Goal: Task Accomplishment & Management: Use online tool/utility

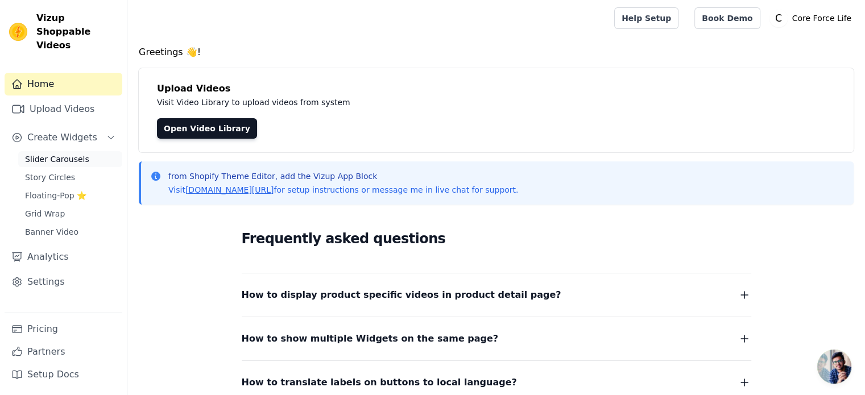
click at [72, 154] on span "Slider Carousels" at bounding box center [57, 159] width 64 height 11
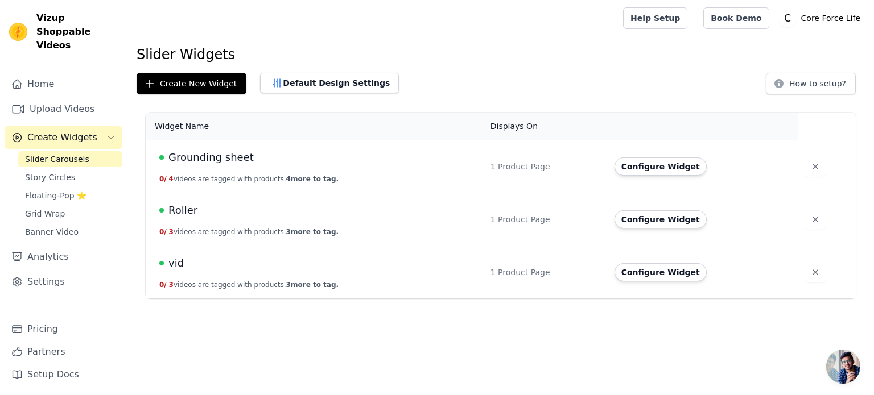
click at [189, 214] on span "Roller" at bounding box center [182, 211] width 29 height 16
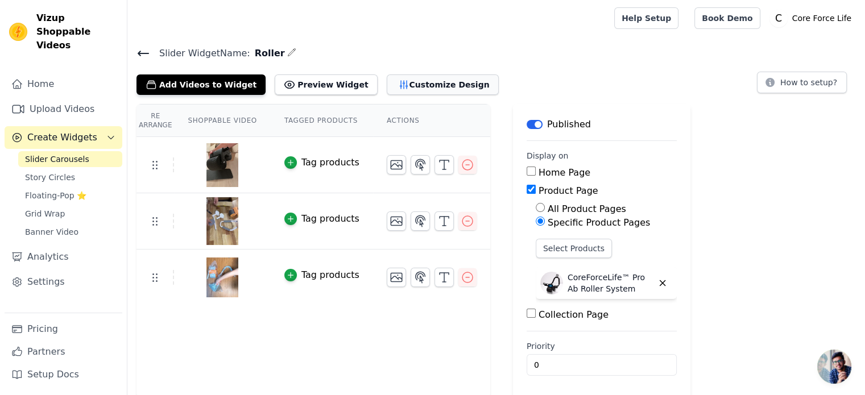
click at [423, 85] on button "Customize Design" at bounding box center [443, 85] width 112 height 20
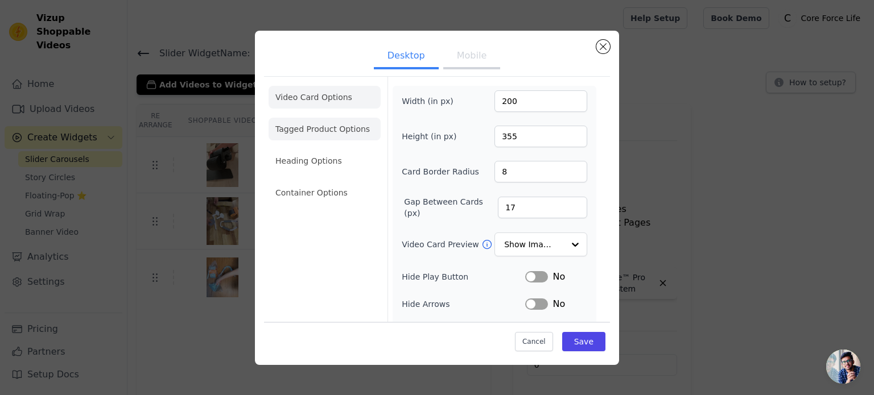
click at [319, 130] on li "Tagged Product Options" at bounding box center [325, 129] width 112 height 23
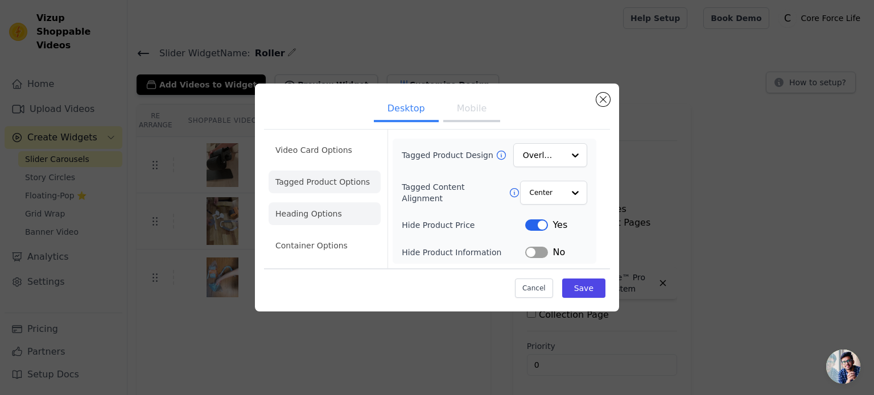
click at [314, 211] on li "Heading Options" at bounding box center [325, 214] width 112 height 23
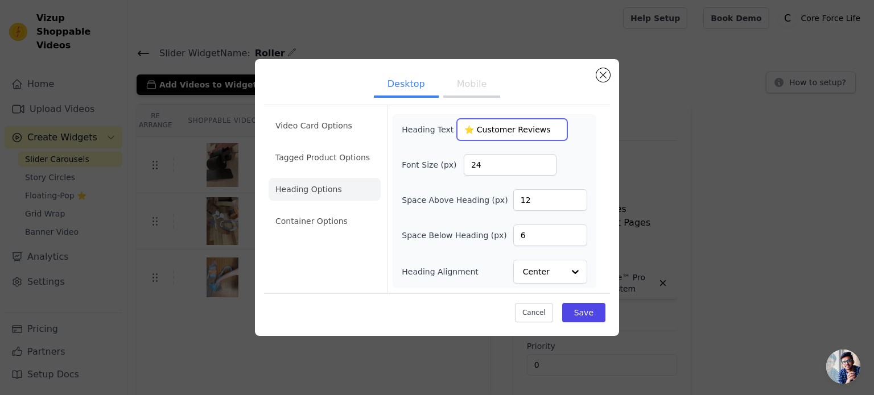
drag, startPoint x: 452, startPoint y: 129, endPoint x: 604, endPoint y: 129, distance: 151.9
click at [604, 129] on div "Video Card Options Tagged Product Options Heading Options Container Options Hea…" at bounding box center [437, 199] width 346 height 188
paste input "[URL][DOMAIN_NAME]"
type input "h"
paste input "How They Use It - And How You Can Too!"
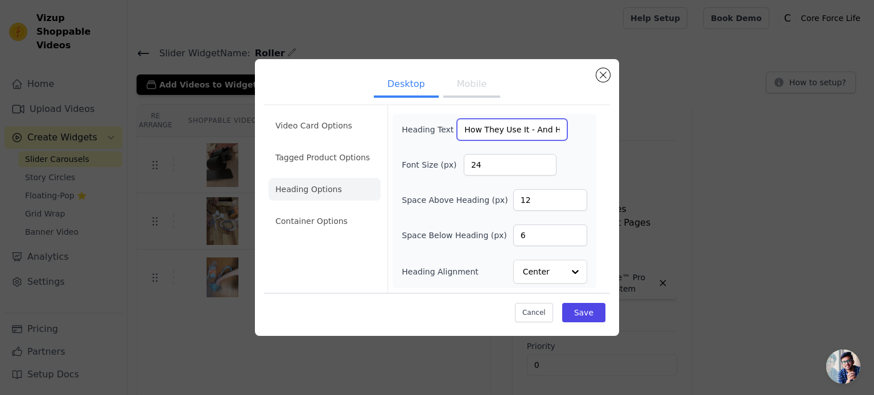
paste input "📹"
paste input "🎥"
drag, startPoint x: 456, startPoint y: 132, endPoint x: 580, endPoint y: 137, distance: 124.7
click at [580, 137] on div "Heading Text 🎥How They Use It - And How You Can Too!" at bounding box center [494, 130] width 185 height 22
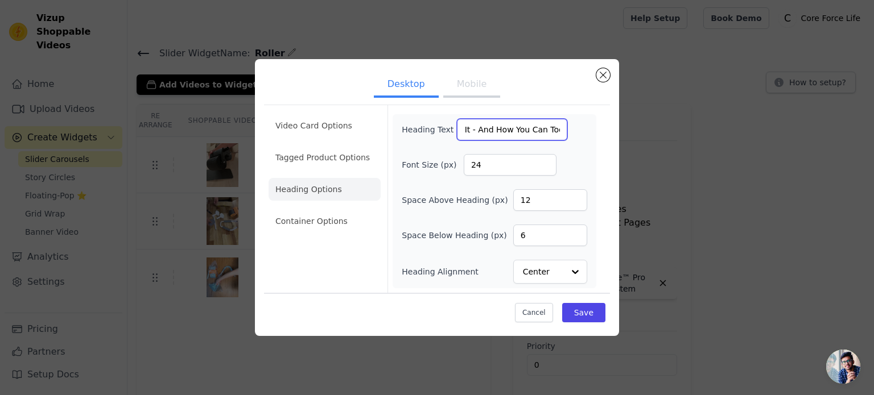
type input "🎥How They Use It - And How You Can Too!"
click at [466, 86] on button "Mobile" at bounding box center [471, 85] width 57 height 25
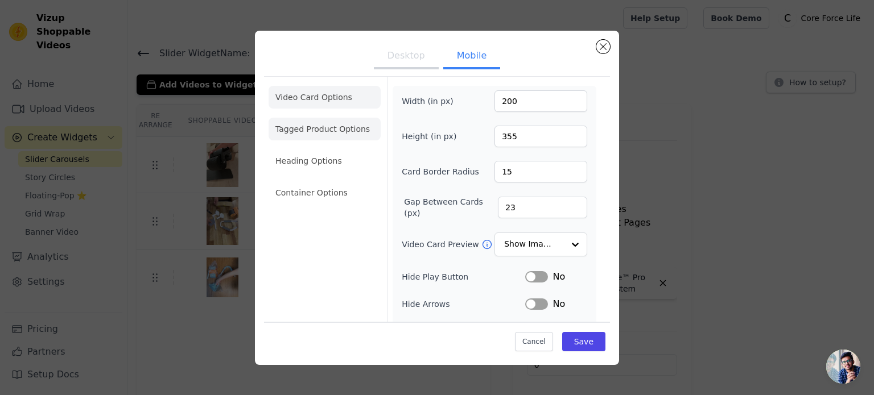
click at [320, 129] on li "Tagged Product Options" at bounding box center [325, 129] width 112 height 23
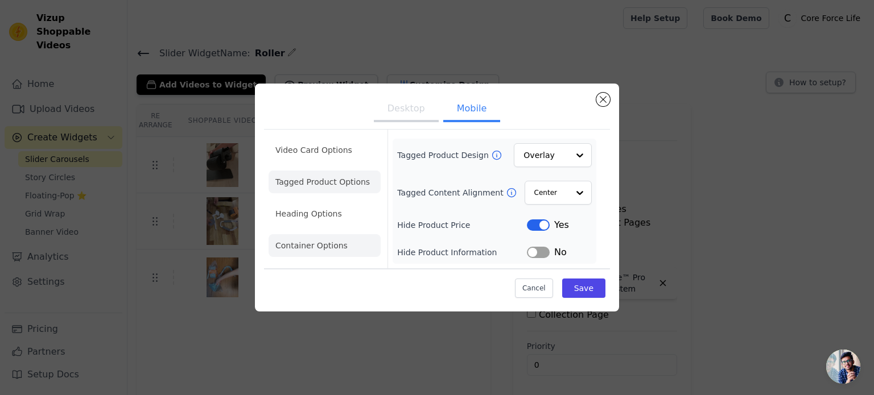
click at [332, 219] on li "Heading Options" at bounding box center [325, 214] width 112 height 23
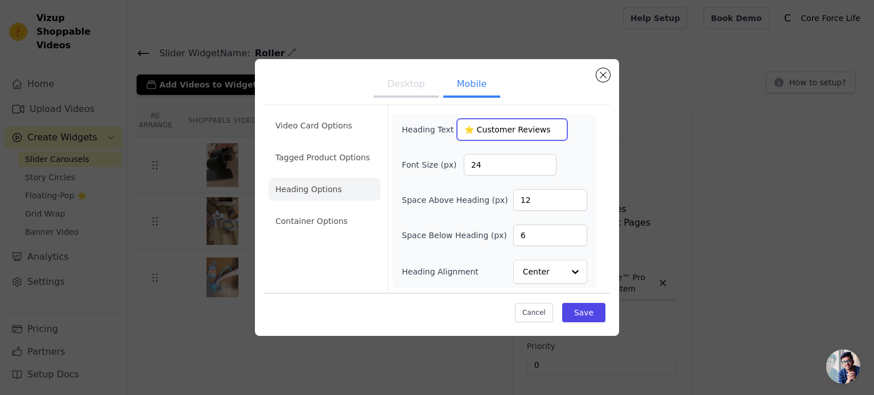
drag, startPoint x: 456, startPoint y: 129, endPoint x: 643, endPoint y: 134, distance: 187.2
click at [643, 134] on div "Desktop Mobile Video Card Options Tagged Product Options Heading Options Contai…" at bounding box center [436, 197] width 837 height 313
paste input "🎥How They Use It - And How You Can Too!"
type input "🎥How They Use It - And How You Can Too!"
click at [591, 312] on button "Save" at bounding box center [583, 312] width 43 height 19
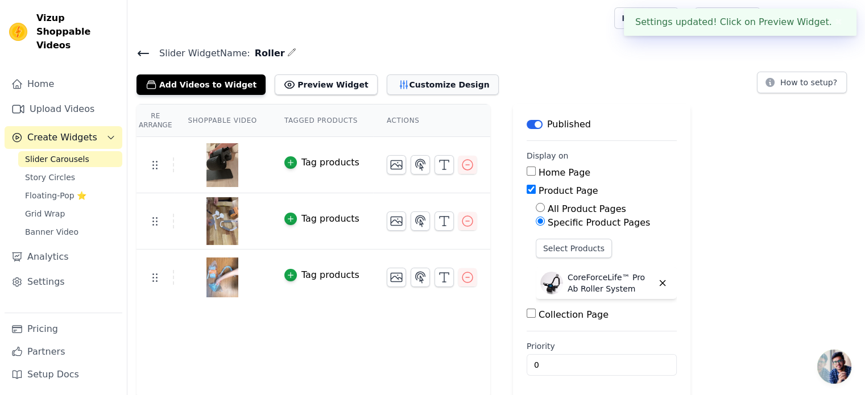
click at [387, 85] on button "Customize Design" at bounding box center [443, 85] width 112 height 20
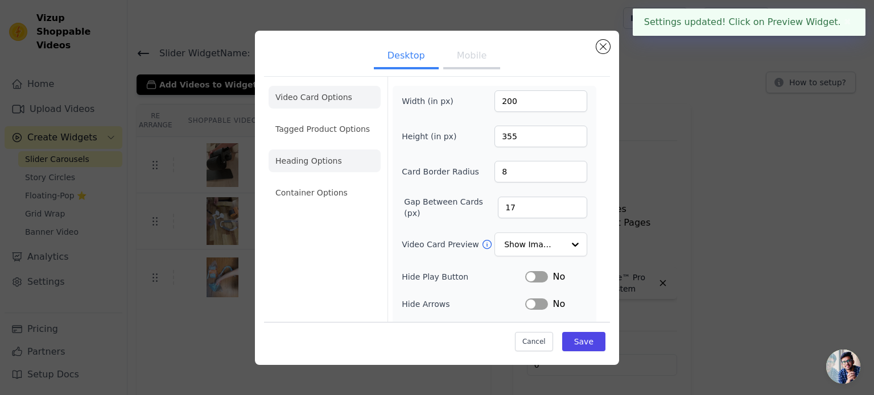
click at [321, 160] on li "Heading Options" at bounding box center [325, 161] width 112 height 23
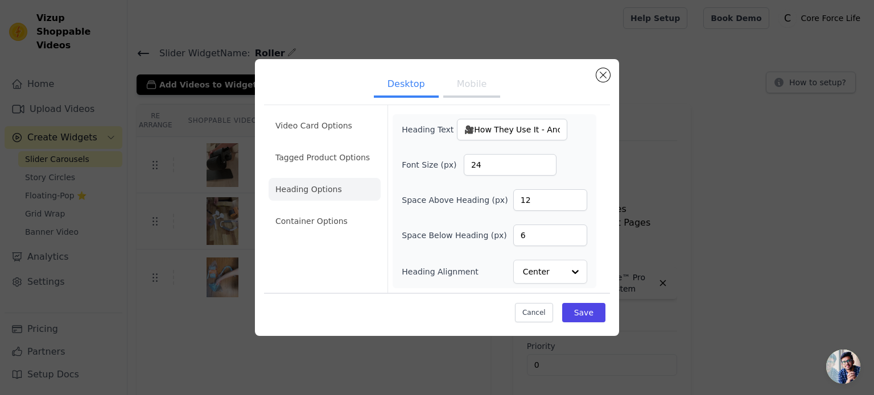
click at [450, 85] on button "Mobile" at bounding box center [471, 85] width 57 height 25
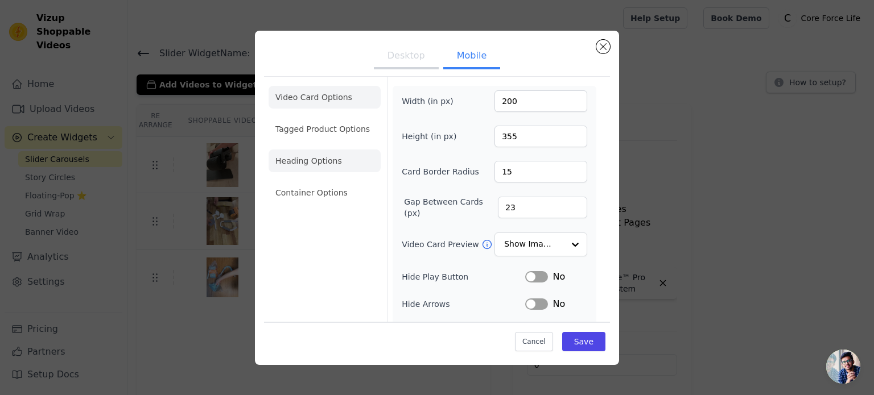
click at [315, 152] on li "Heading Options" at bounding box center [325, 161] width 112 height 23
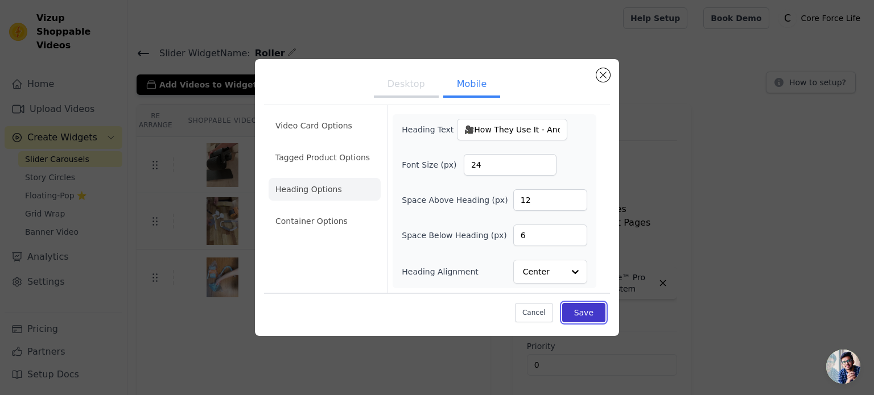
click at [588, 317] on button "Save" at bounding box center [583, 312] width 43 height 19
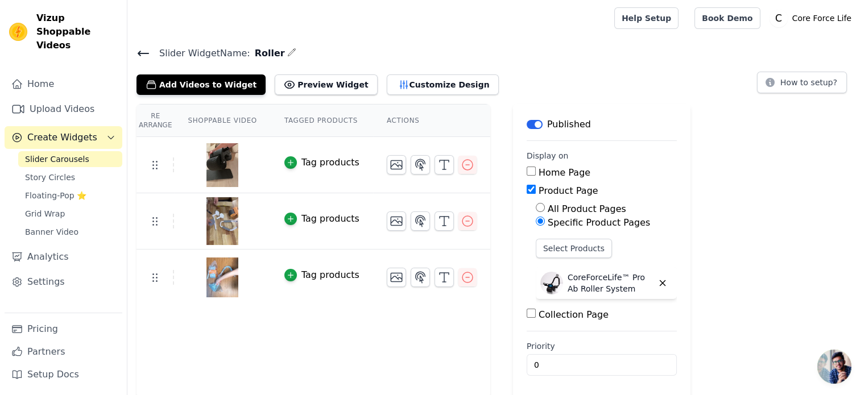
click at [78, 154] on span "Slider Carousels" at bounding box center [57, 159] width 64 height 11
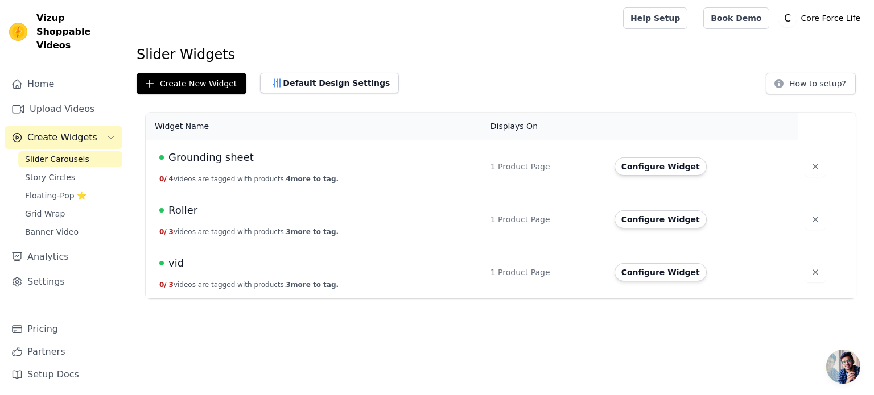
click at [236, 155] on span "Grounding sheet" at bounding box center [210, 158] width 85 height 16
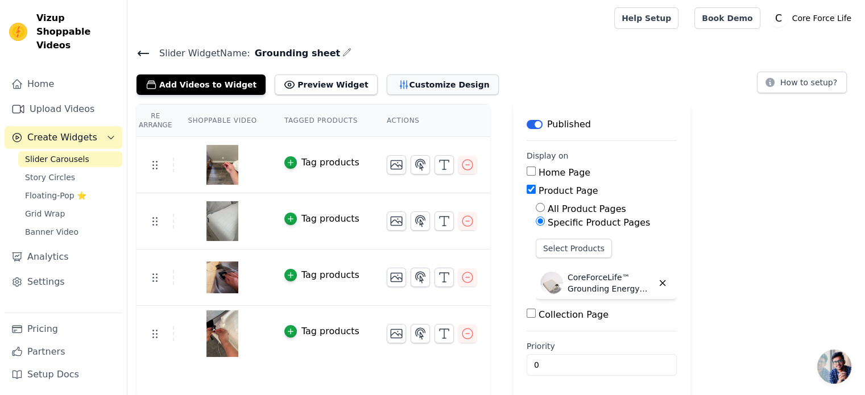
click at [387, 84] on button "Customize Design" at bounding box center [443, 85] width 112 height 20
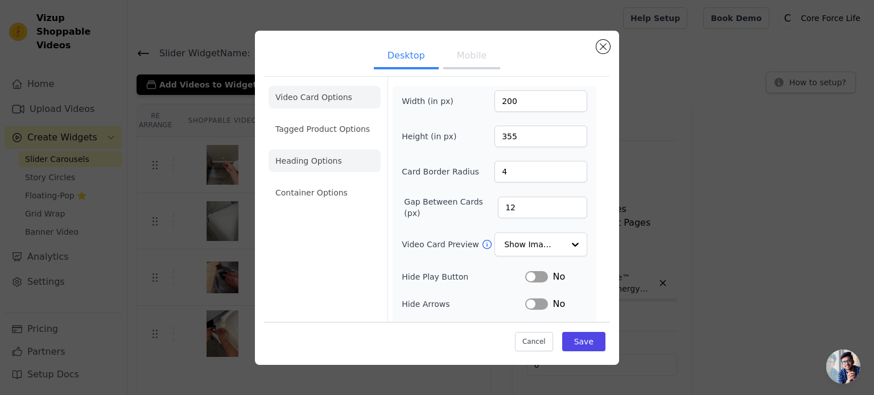
click at [330, 156] on li "Heading Options" at bounding box center [325, 161] width 112 height 23
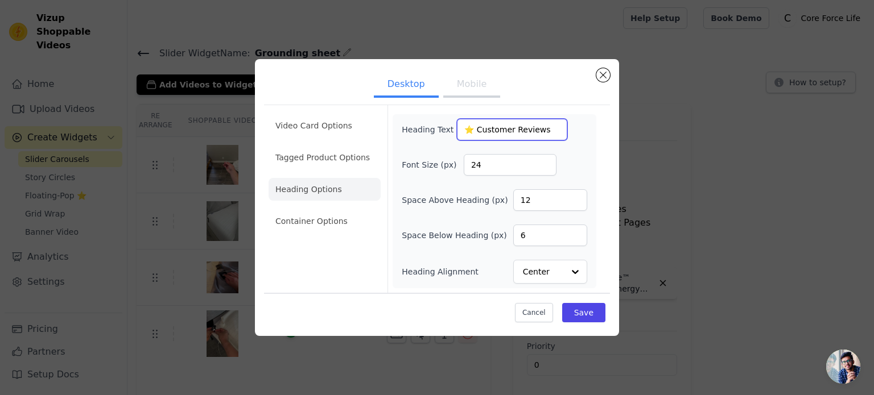
drag, startPoint x: 470, startPoint y: 130, endPoint x: 554, endPoint y: 130, distance: 83.6
click at [554, 130] on div "Heading Text ⭐ Customer Reviews" at bounding box center [494, 130] width 185 height 22
paste input "4.95/5 by 200+ happy customers Better Sleepers Everywhere"
drag, startPoint x: 469, startPoint y: 127, endPoint x: 477, endPoint y: 138, distance: 13.9
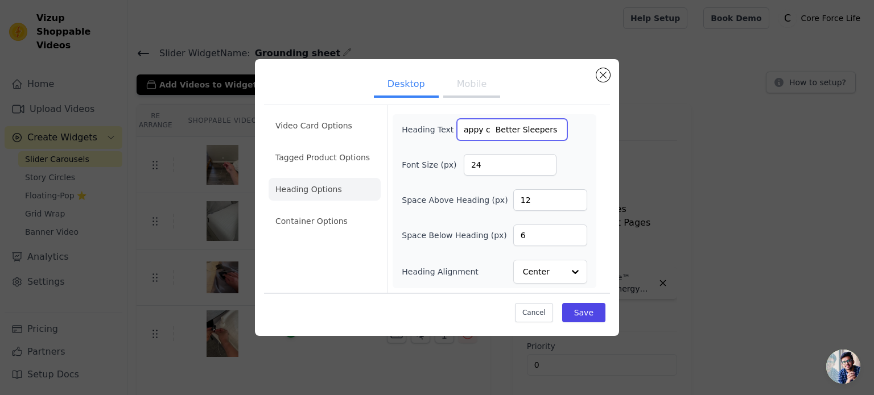
click at [477, 138] on input "⭐4.95/5 by 200+ happy c Better Sleepers Everywhere" at bounding box center [512, 130] width 110 height 22
drag, startPoint x: 469, startPoint y: 128, endPoint x: 443, endPoint y: 131, distance: 26.4
click at [443, 131] on div "Heading Text ⭐Better Sleepers Everywhere" at bounding box center [485, 130] width 166 height 22
click at [470, 127] on input "⭐Better Sleepers Everywhere" at bounding box center [512, 130] width 110 height 22
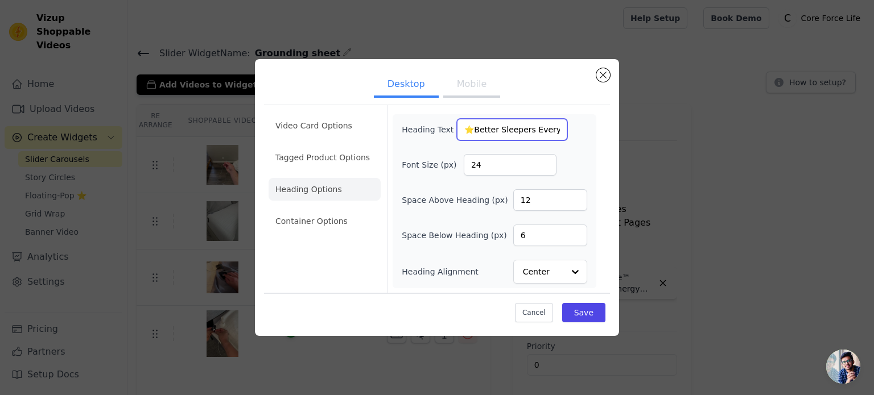
paste input "⭐"
type input "⭐⭐⭐⭐⭐Better Sleepers Everywhere"
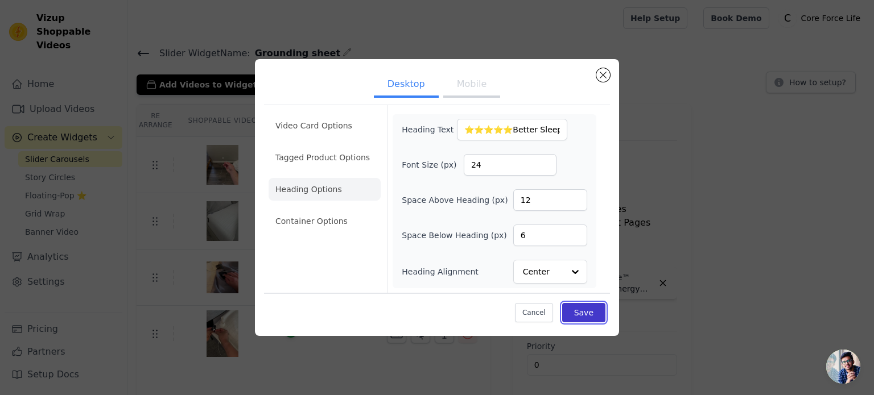
click at [576, 314] on button "Save" at bounding box center [583, 312] width 43 height 19
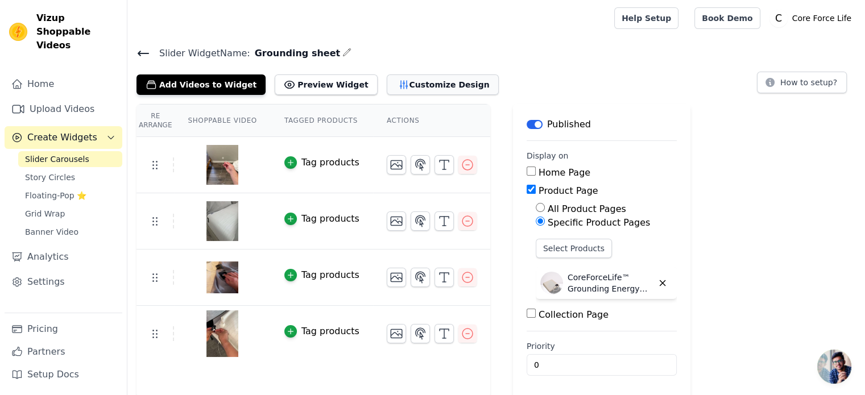
click at [398, 86] on icon "button" at bounding box center [403, 84] width 11 height 11
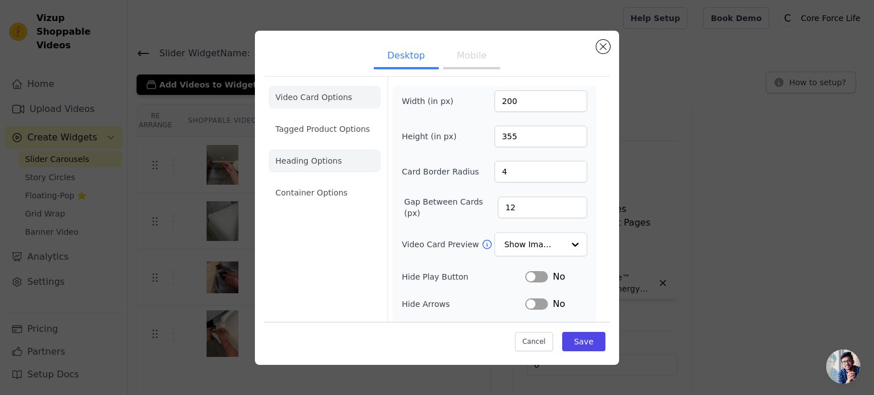
click at [328, 160] on li "Heading Options" at bounding box center [325, 161] width 112 height 23
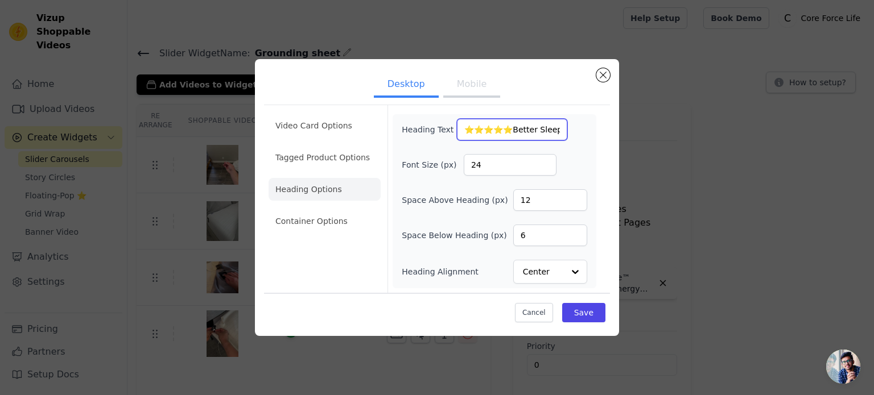
click at [464, 133] on input "⭐⭐⭐⭐⭐Better Sleepers Everywhere" at bounding box center [512, 130] width 110 height 22
drag, startPoint x: 514, startPoint y: 130, endPoint x: 435, endPoint y: 141, distance: 79.3
click at [436, 139] on div "Heading Text ⭐⭐⭐⭐⭐Better Sleepers Everywhere" at bounding box center [485, 130] width 166 height 22
drag, startPoint x: 458, startPoint y: 130, endPoint x: 583, endPoint y: 133, distance: 124.6
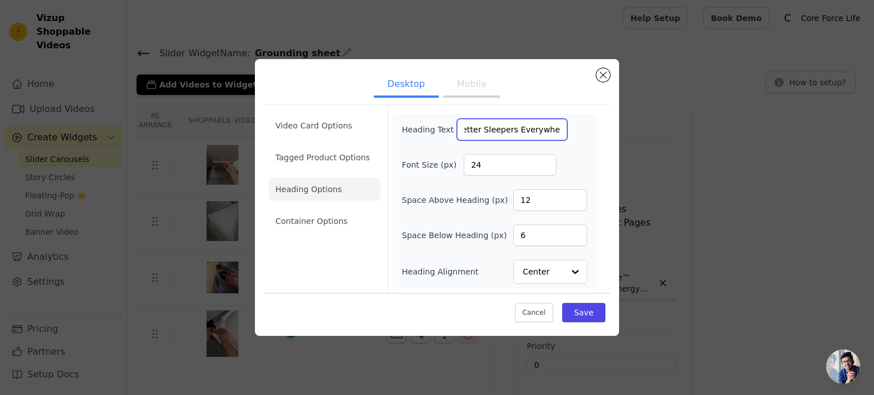
click at [583, 133] on div "Heading Text Better Sleepers Everywhere" at bounding box center [494, 130] width 185 height 22
type input "Better Sleepers Everywhere"
click at [474, 89] on button "Mobile" at bounding box center [471, 85] width 57 height 25
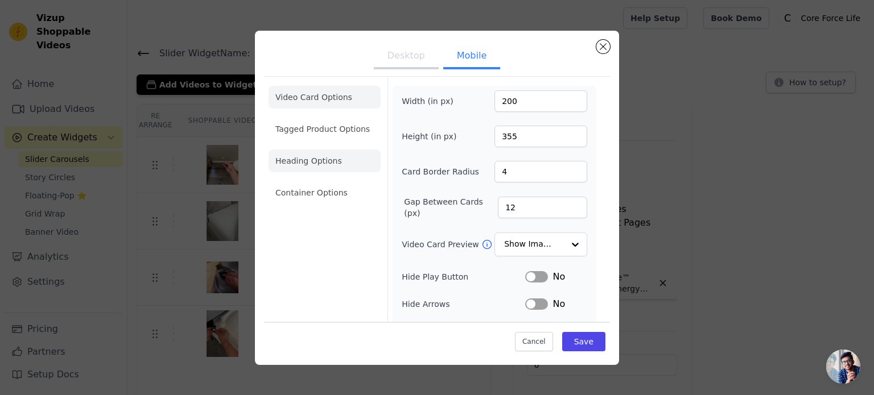
click at [319, 158] on li "Heading Options" at bounding box center [325, 161] width 112 height 23
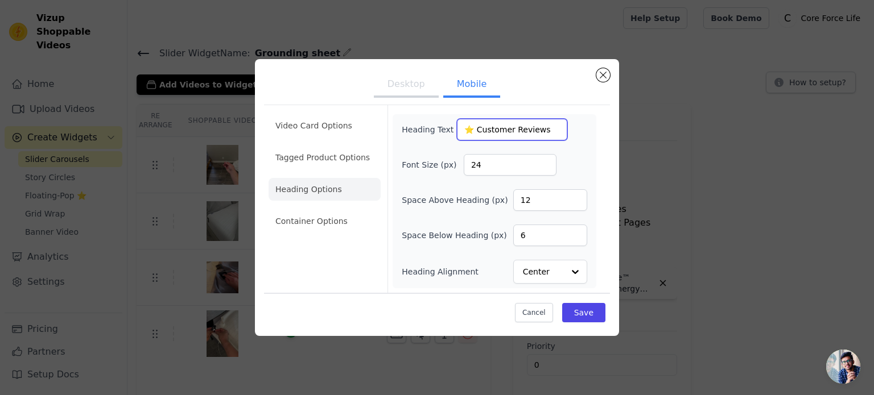
drag, startPoint x: 456, startPoint y: 127, endPoint x: 597, endPoint y: 141, distance: 141.2
click at [597, 141] on form "Heading Text ⭐ Customer Reviews Font Size (px) 24 Space Above Heading (px) 12 S…" at bounding box center [493, 199] width 213 height 188
paste input "Better Sleepers Everywhere"
type input "Better Sleepers Everywhere"
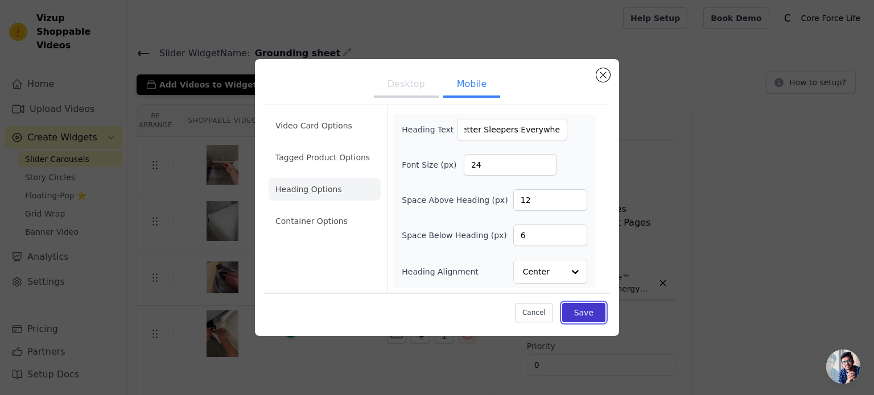
click at [585, 313] on button "Save" at bounding box center [583, 312] width 43 height 19
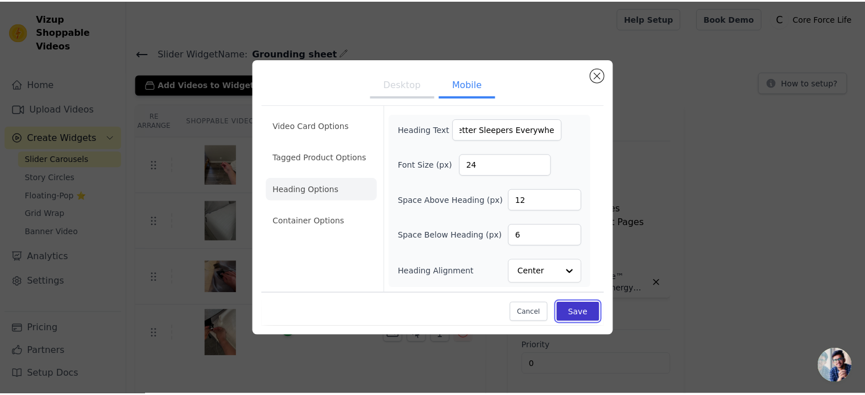
scroll to position [0, 0]
